Goal: Navigation & Orientation: Find specific page/section

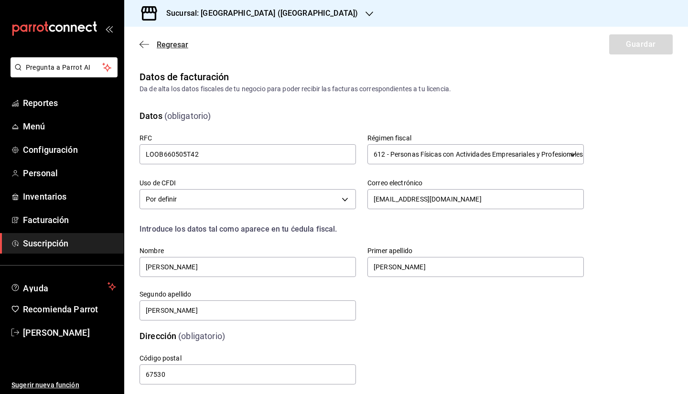
click at [144, 46] on icon "button" at bounding box center [144, 44] width 10 height 9
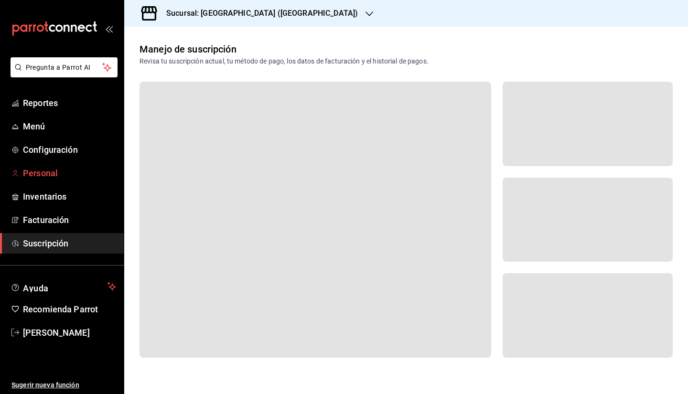
click at [59, 182] on link "Personal" at bounding box center [62, 173] width 124 height 21
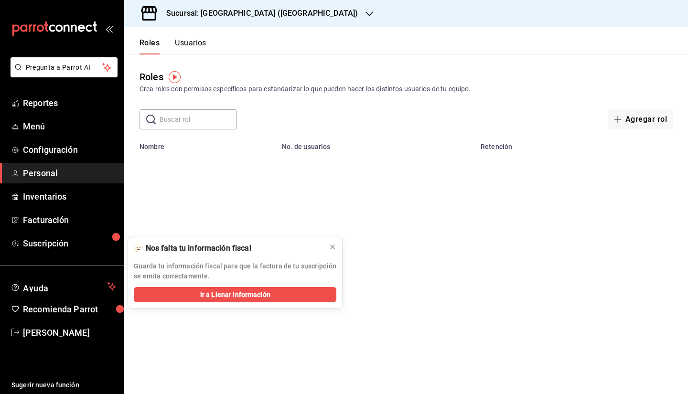
click at [196, 42] on button "Usuarios" at bounding box center [191, 46] width 32 height 16
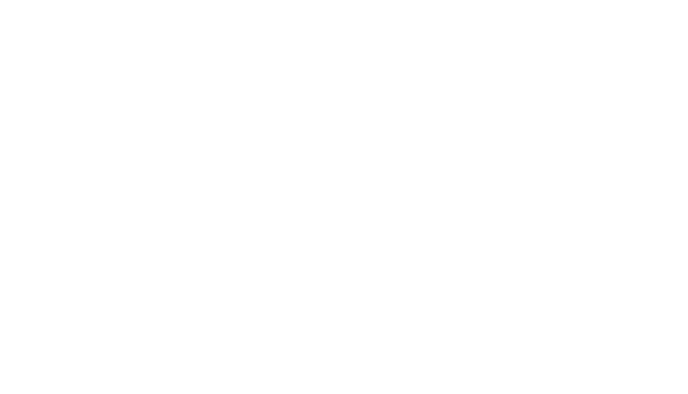
click at [15, 4] on html at bounding box center [344, 2] width 688 height 4
